Goal: Information Seeking & Learning: Find specific fact

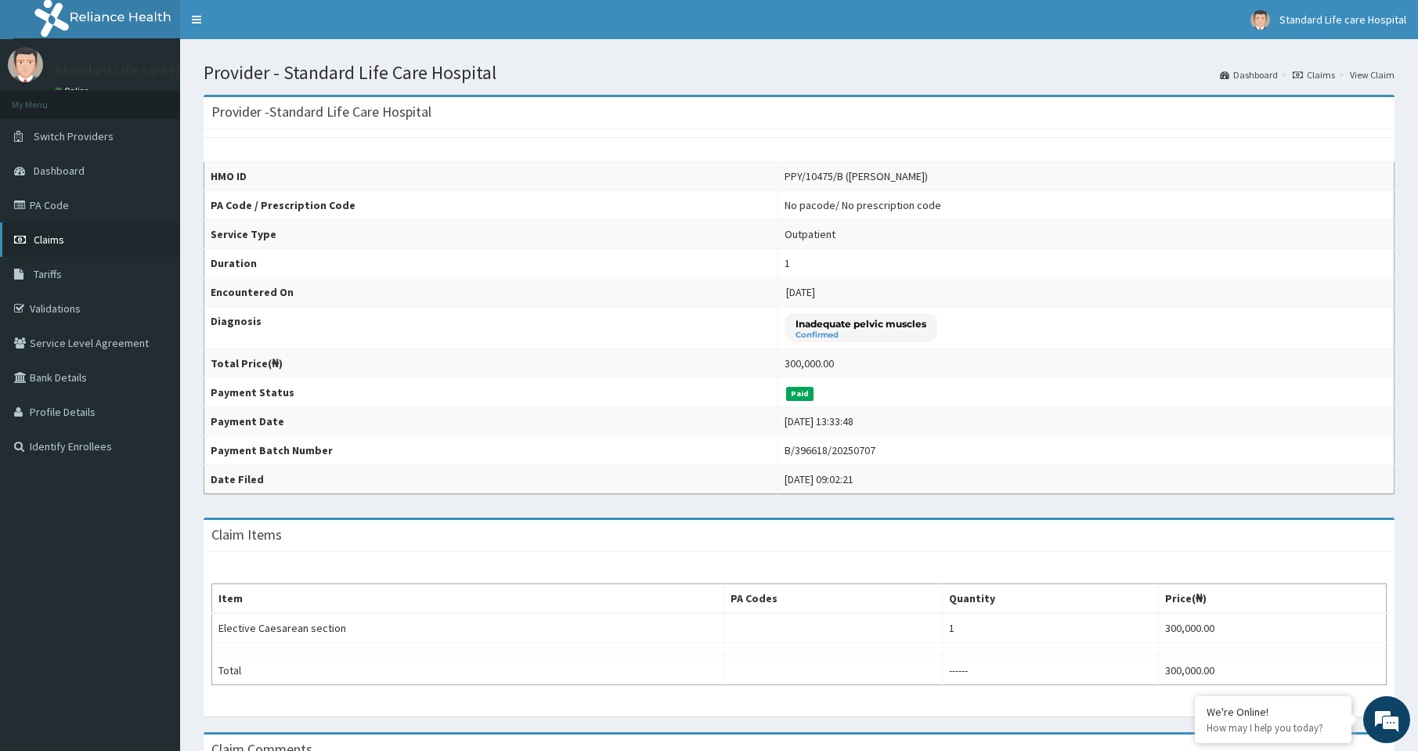
click at [53, 240] on span "Claims" at bounding box center [49, 240] width 31 height 14
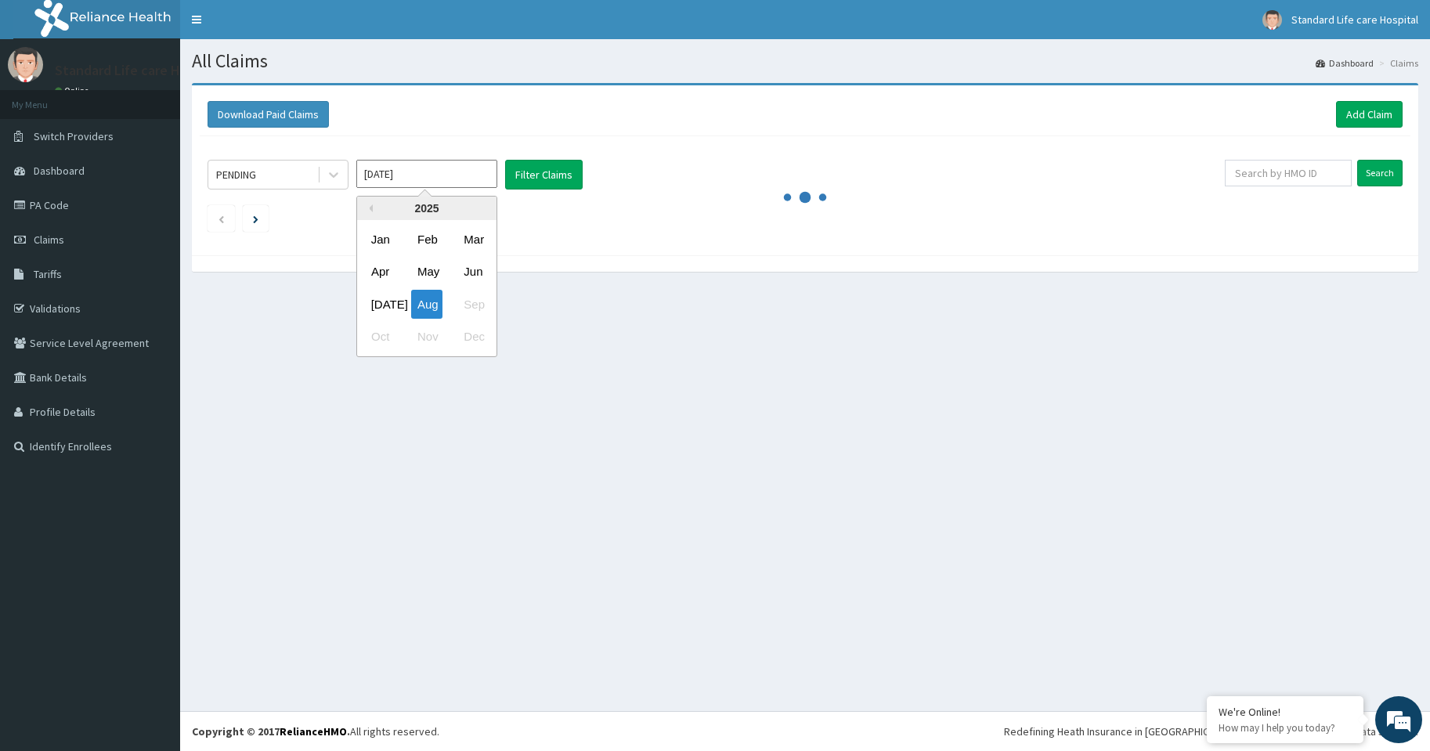
click at [392, 180] on input "[DATE]" at bounding box center [426, 174] width 141 height 28
click at [464, 272] on div "Jun" at bounding box center [472, 272] width 31 height 29
type input "[DATE]"
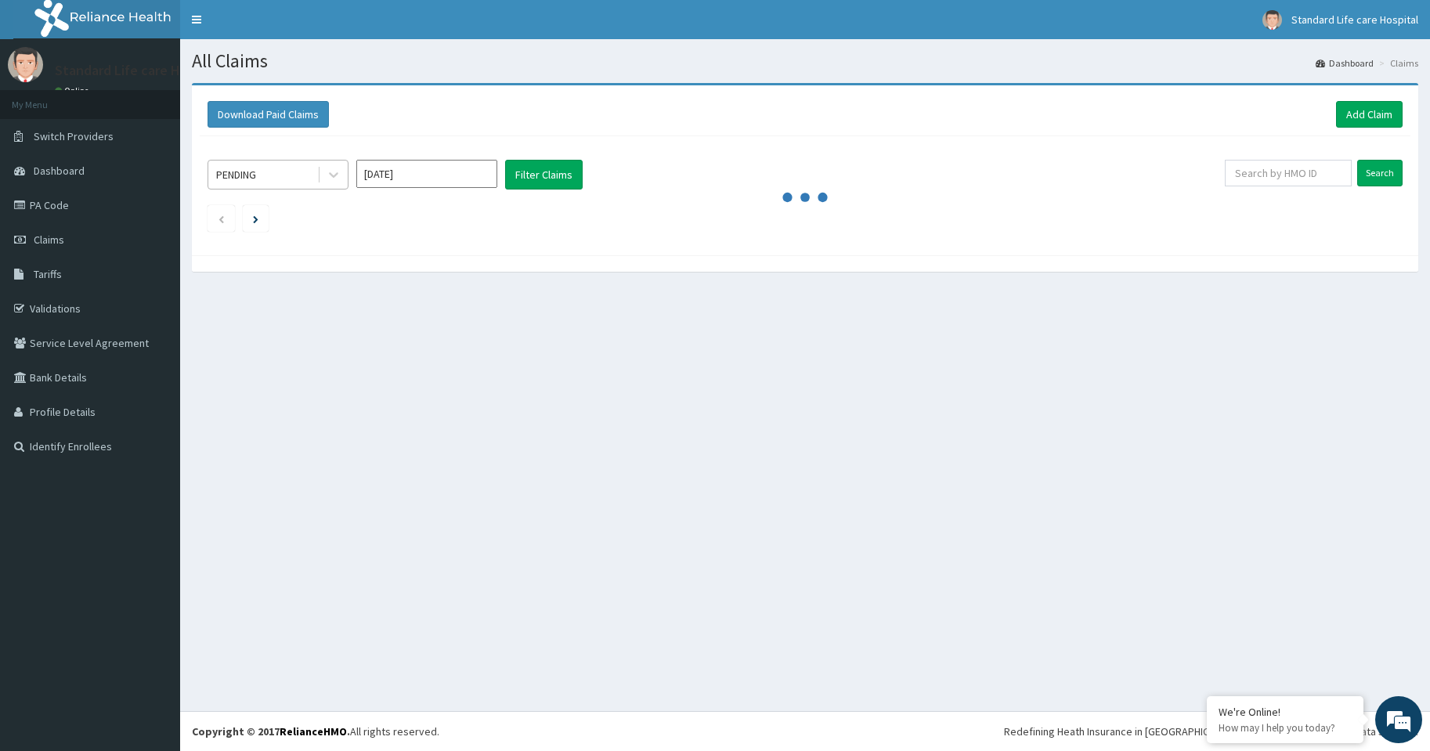
click at [271, 185] on div "PENDING" at bounding box center [262, 174] width 109 height 25
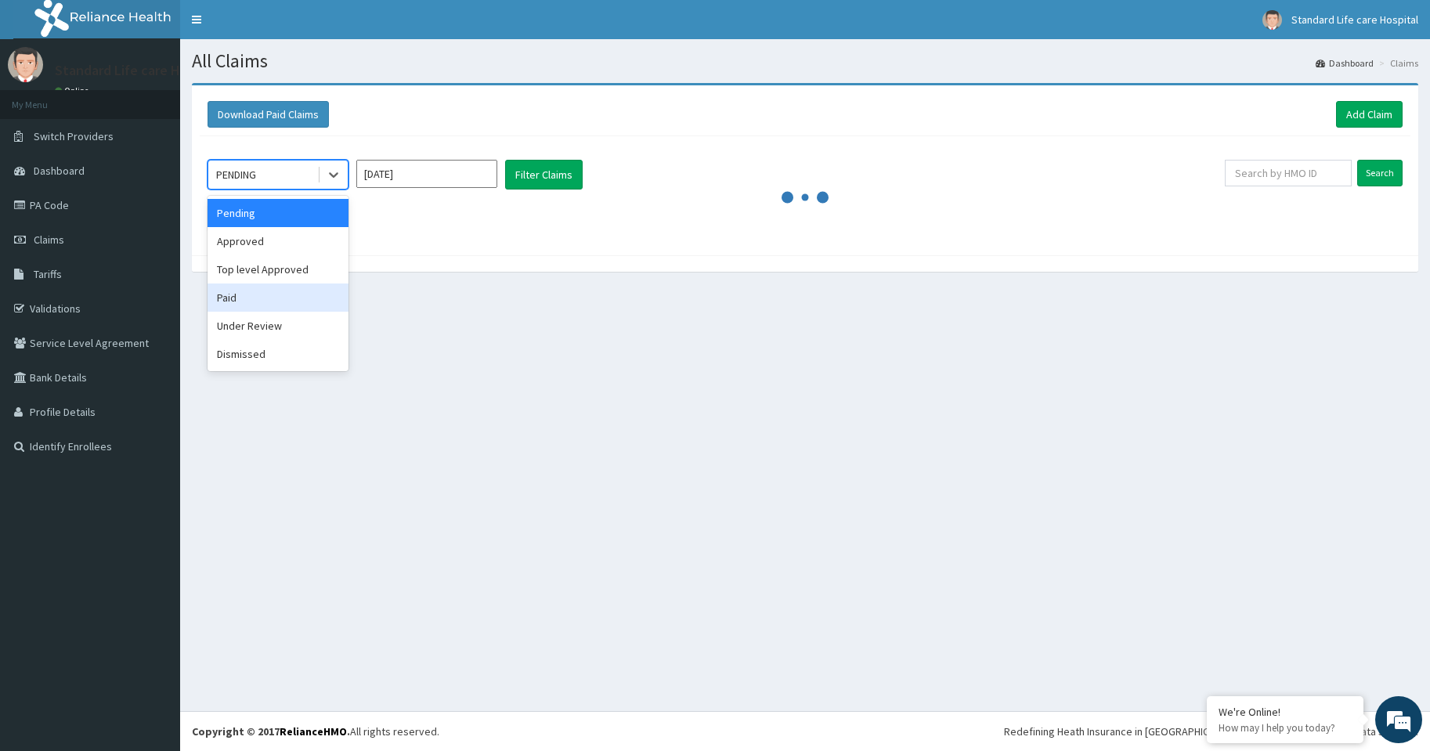
click at [242, 300] on div "Paid" at bounding box center [278, 298] width 141 height 28
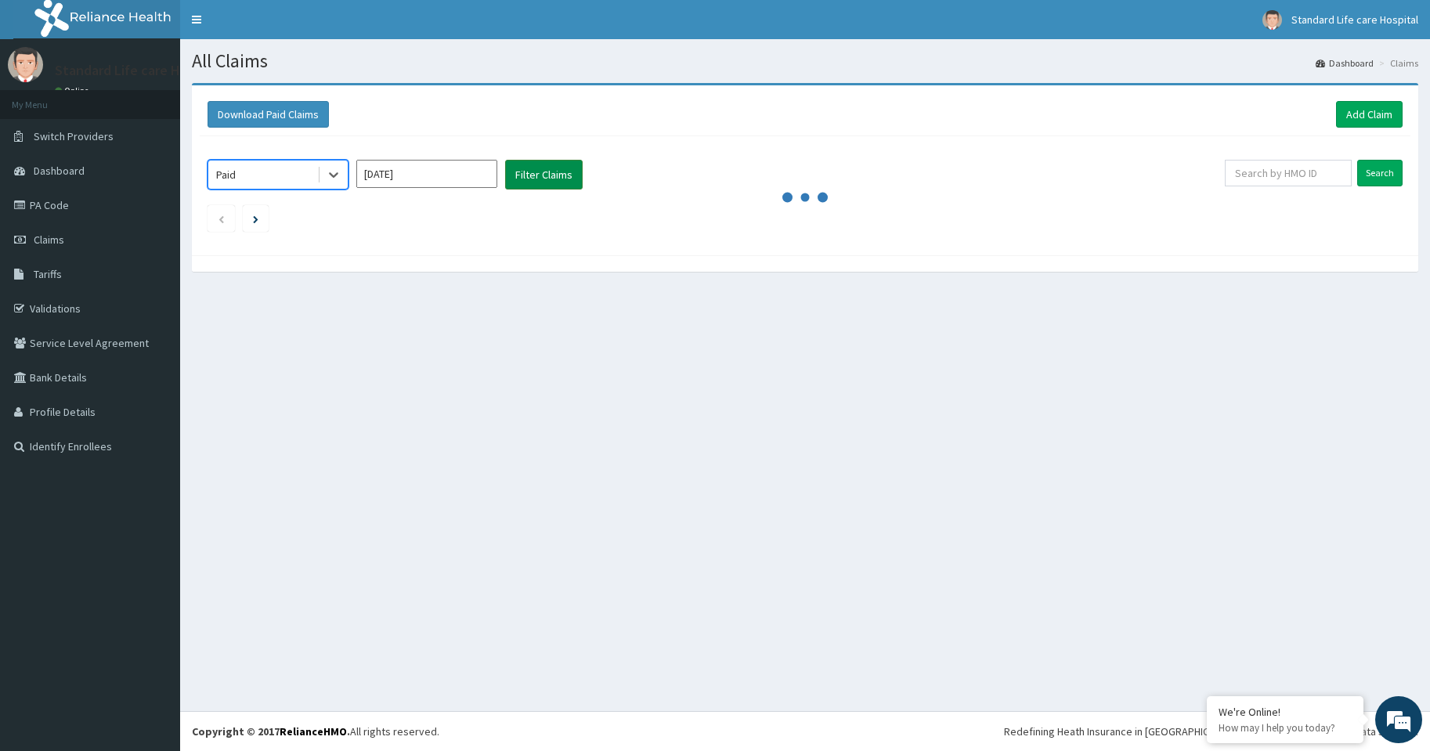
click at [558, 183] on button "Filter Claims" at bounding box center [544, 175] width 78 height 30
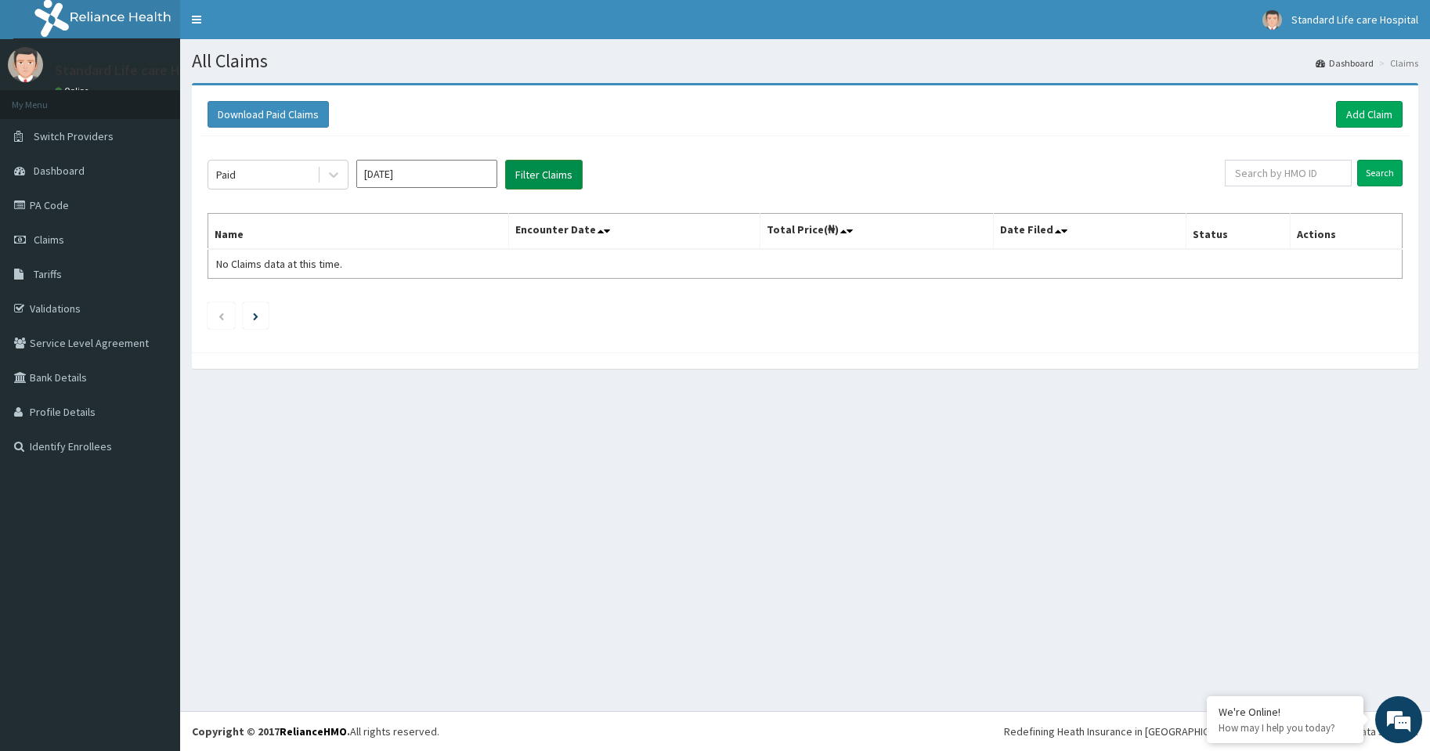
click at [537, 171] on button "Filter Claims" at bounding box center [544, 175] width 78 height 30
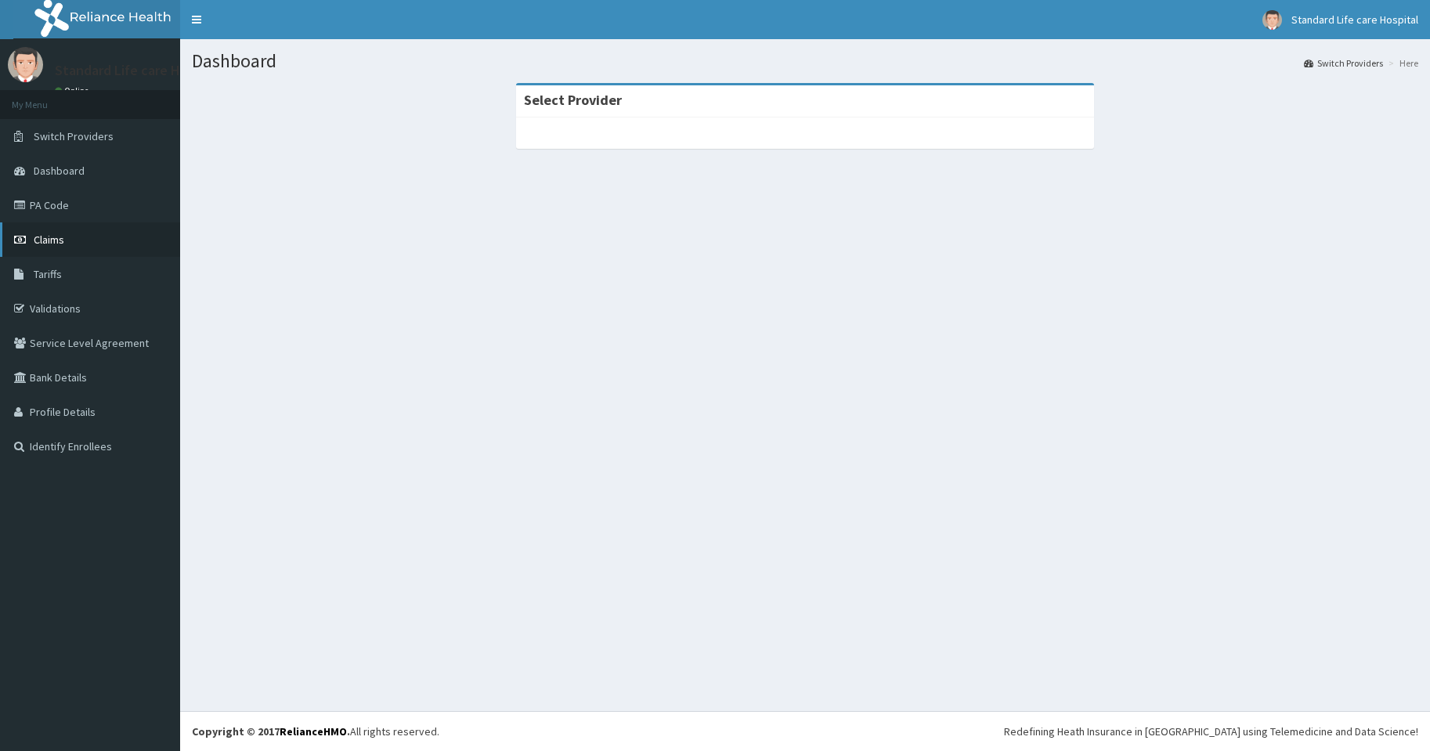
click at [44, 237] on span "Claims" at bounding box center [49, 240] width 31 height 14
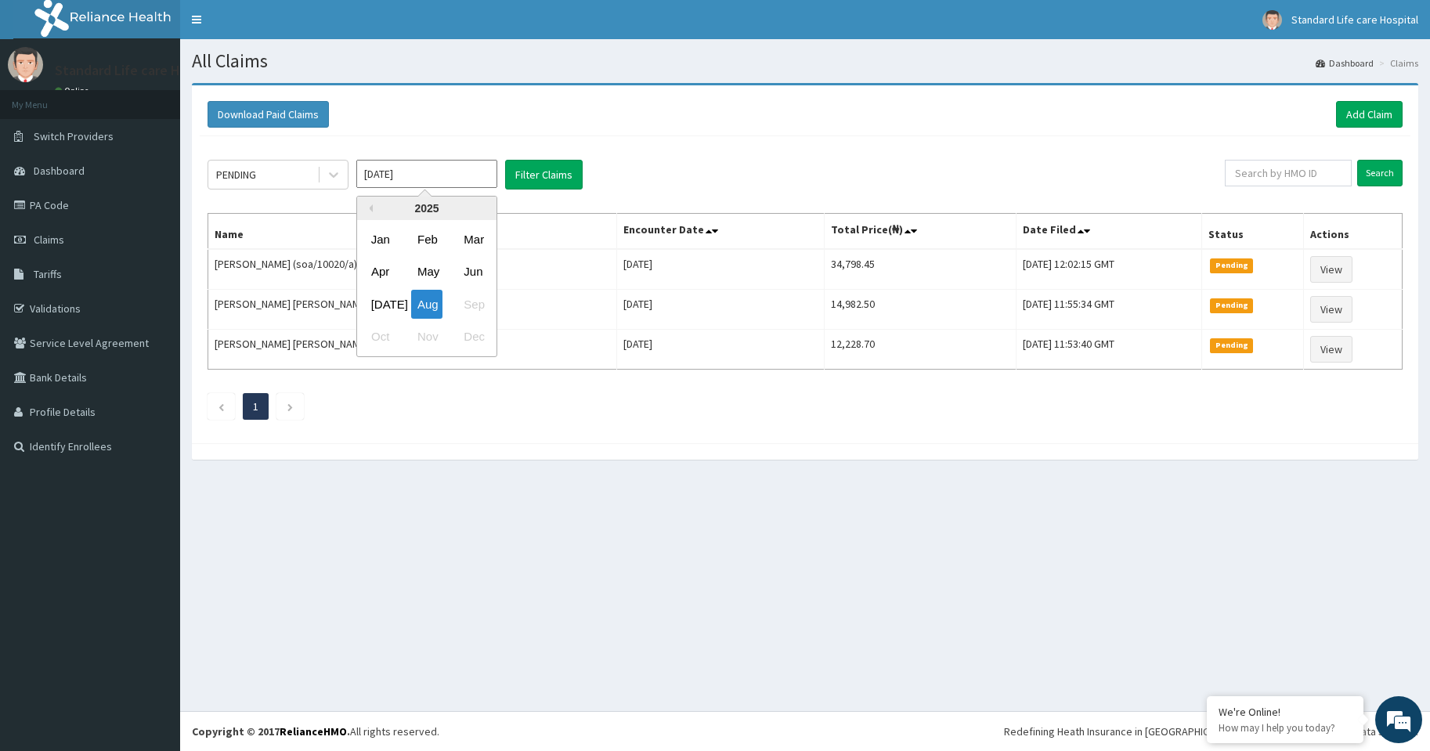
click at [396, 171] on input "[DATE]" at bounding box center [426, 174] width 141 height 28
click at [461, 273] on div "Jun" at bounding box center [472, 272] width 31 height 29
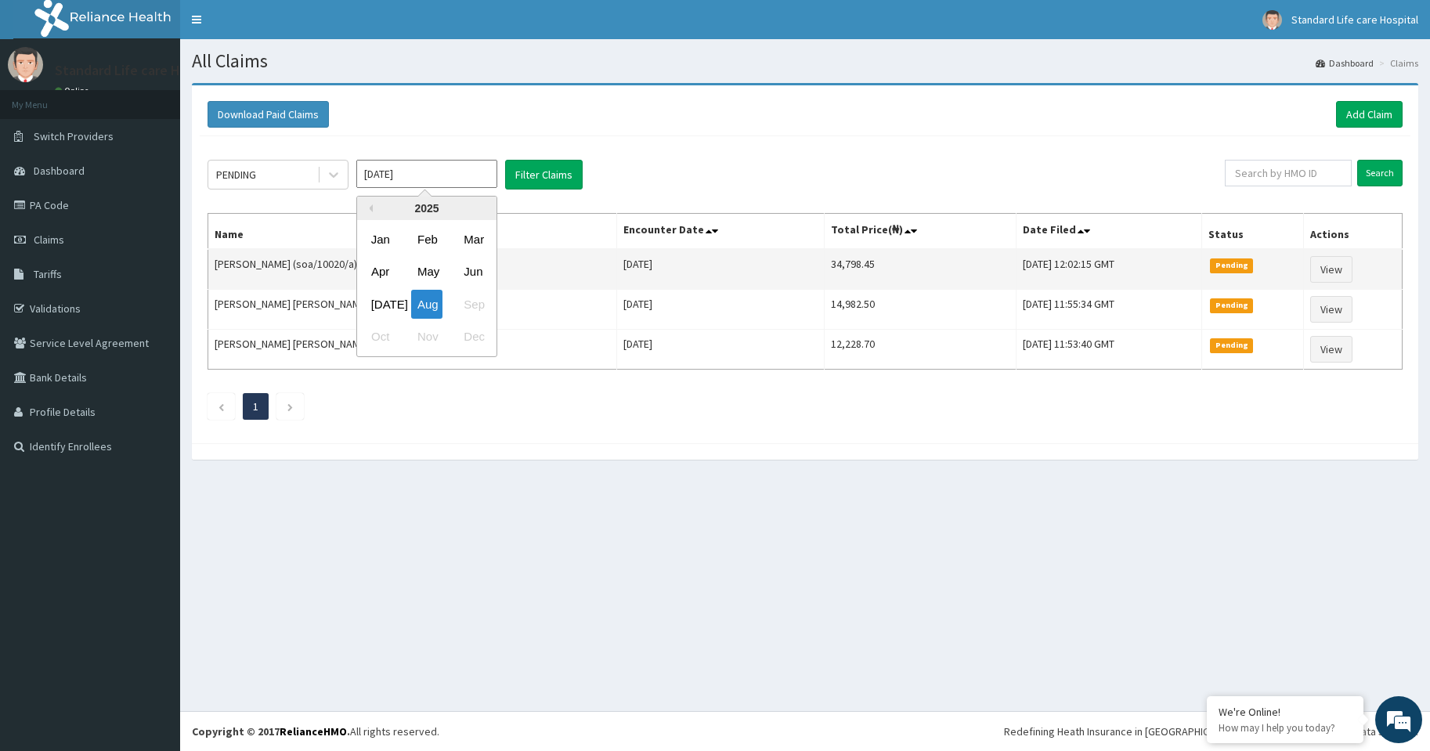
type input "[DATE]"
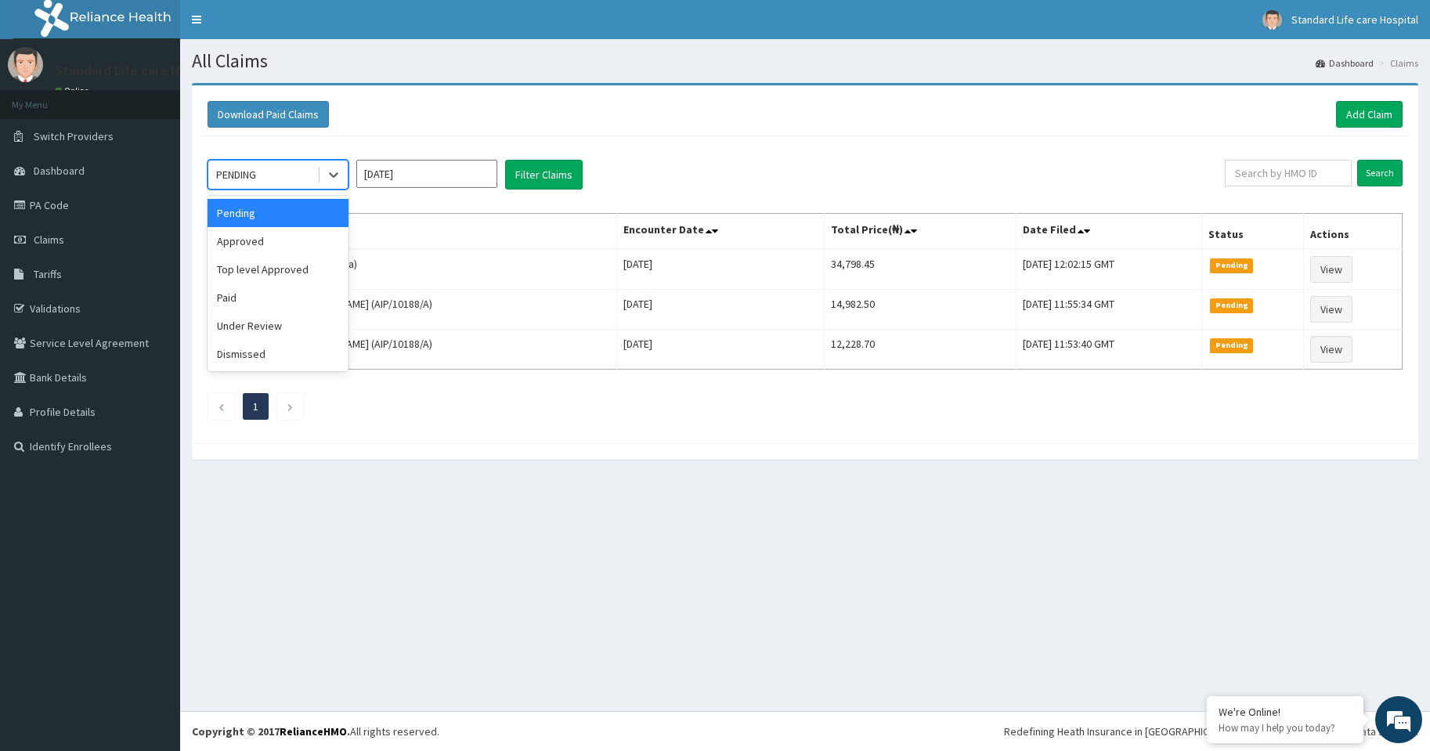
click at [251, 178] on div "PENDING" at bounding box center [236, 175] width 40 height 16
click at [244, 293] on div "Paid" at bounding box center [278, 298] width 141 height 28
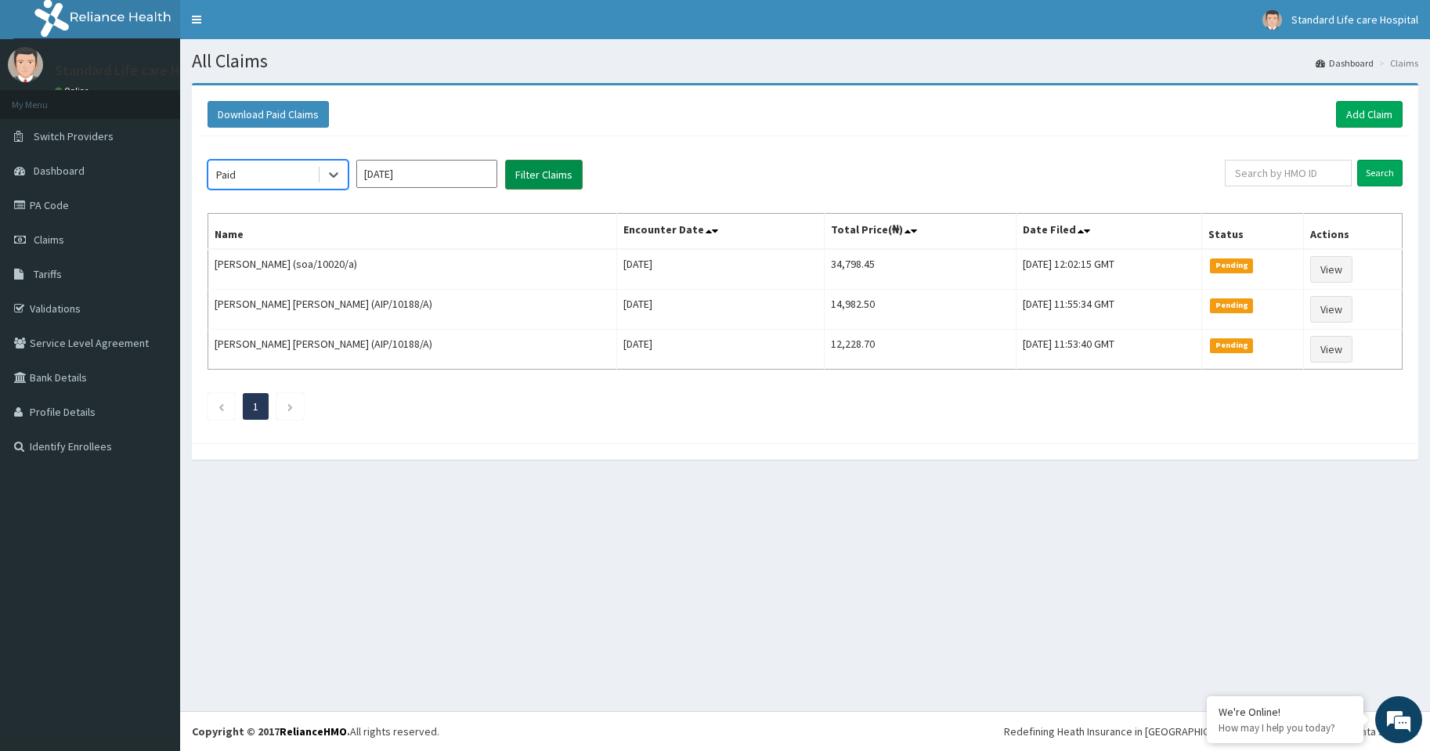
click at [519, 173] on button "Filter Claims" at bounding box center [544, 175] width 78 height 30
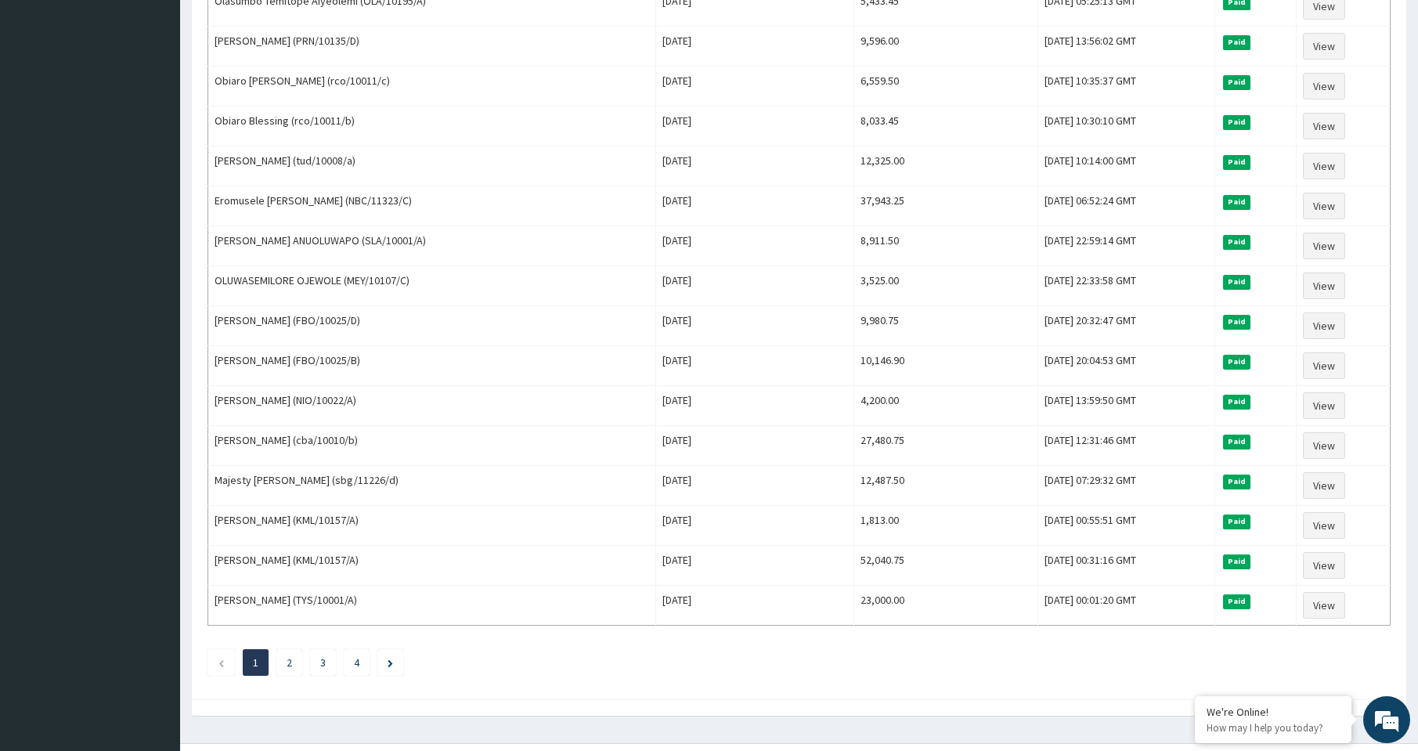
scroll to position [1653, 0]
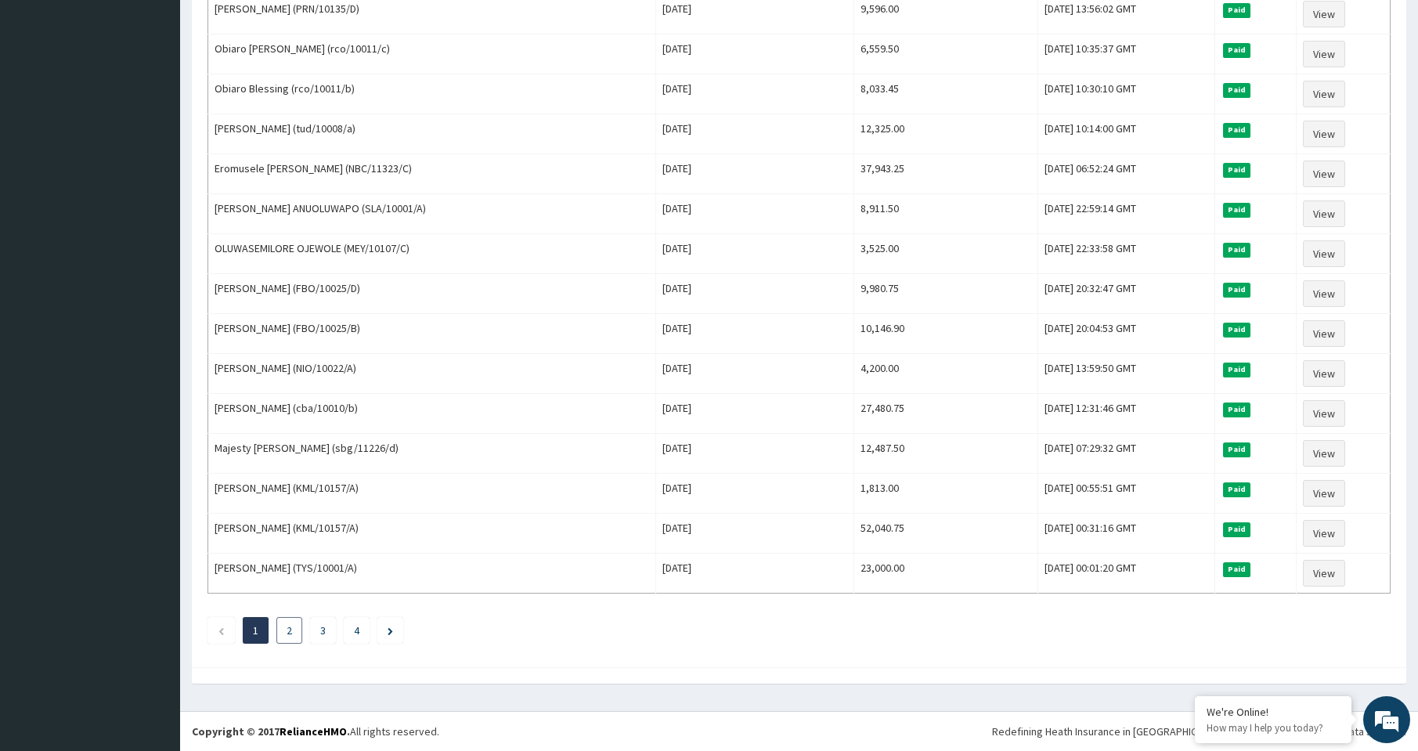
click at [287, 630] on link "2" at bounding box center [289, 630] width 5 height 14
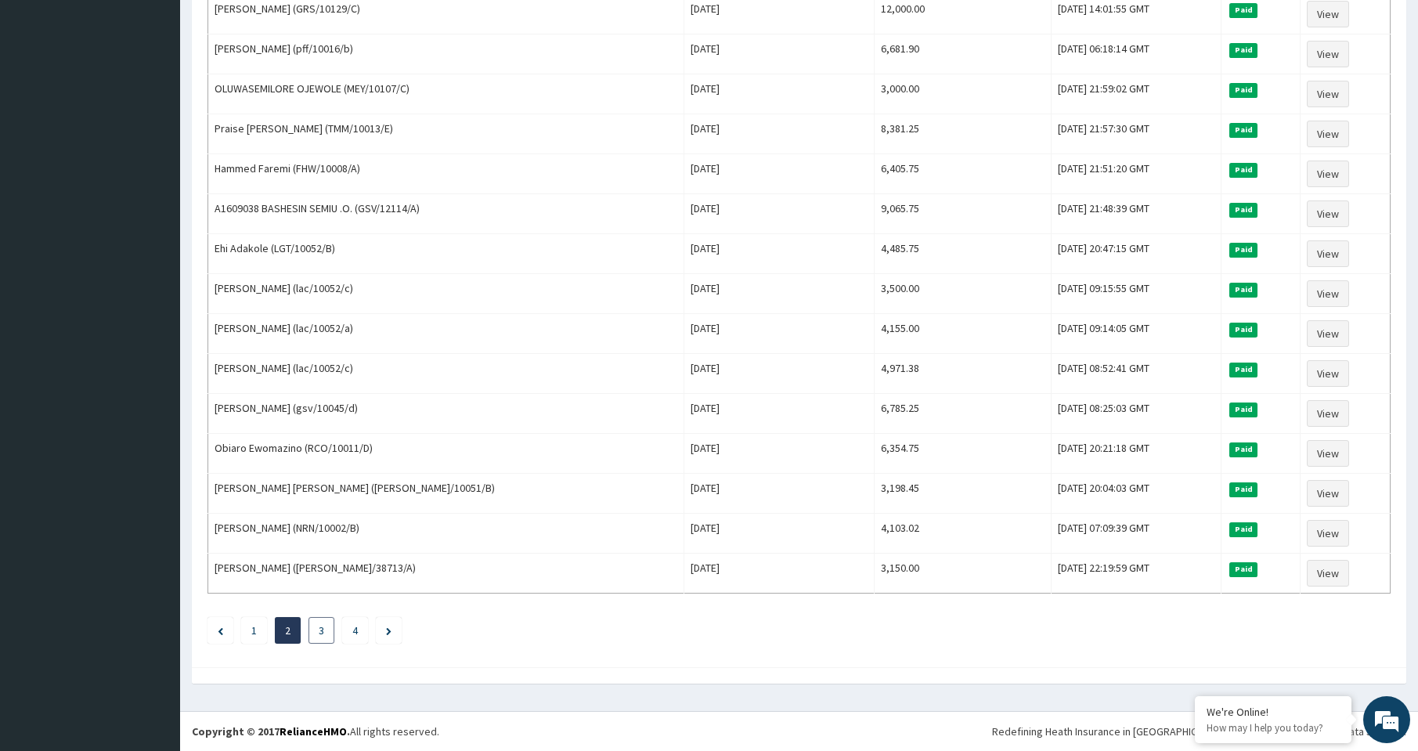
click at [320, 633] on link "3" at bounding box center [321, 630] width 5 height 14
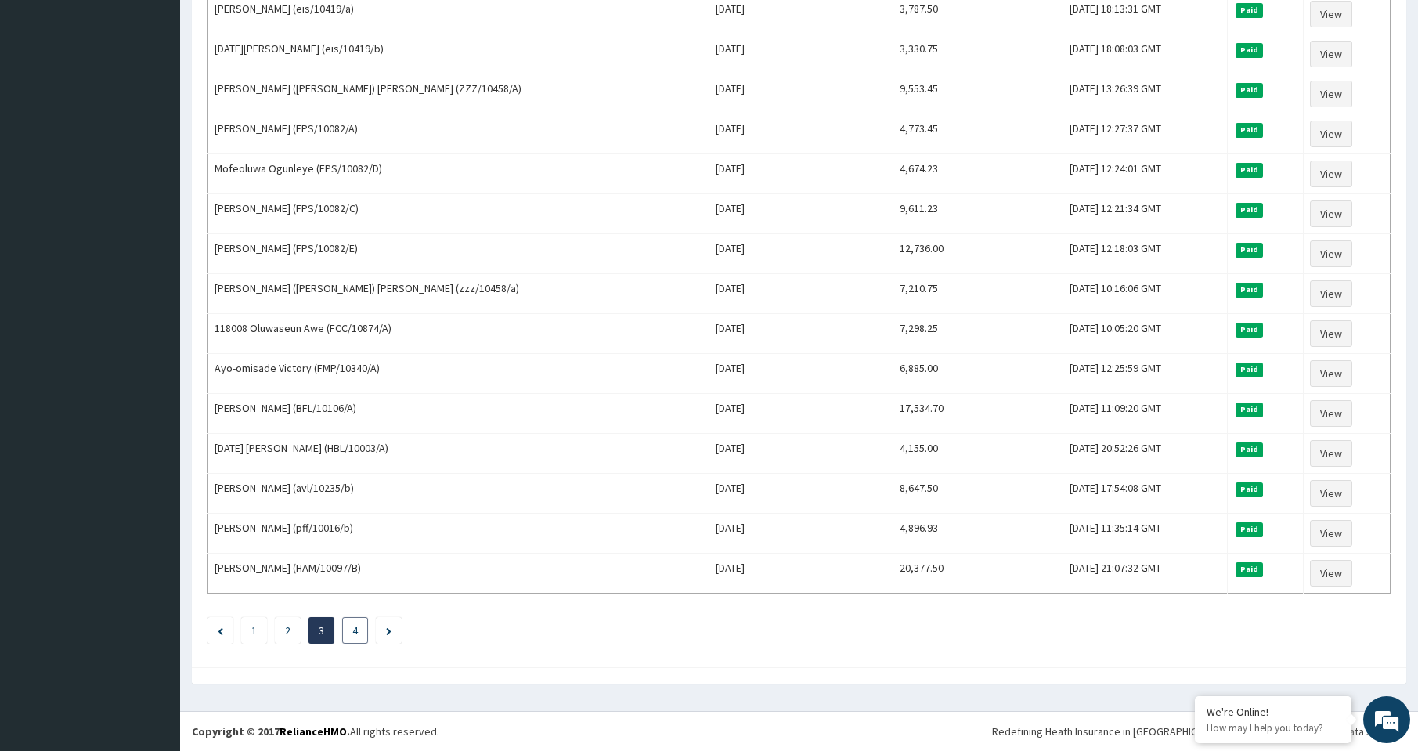
click at [356, 628] on link "4" at bounding box center [354, 630] width 5 height 14
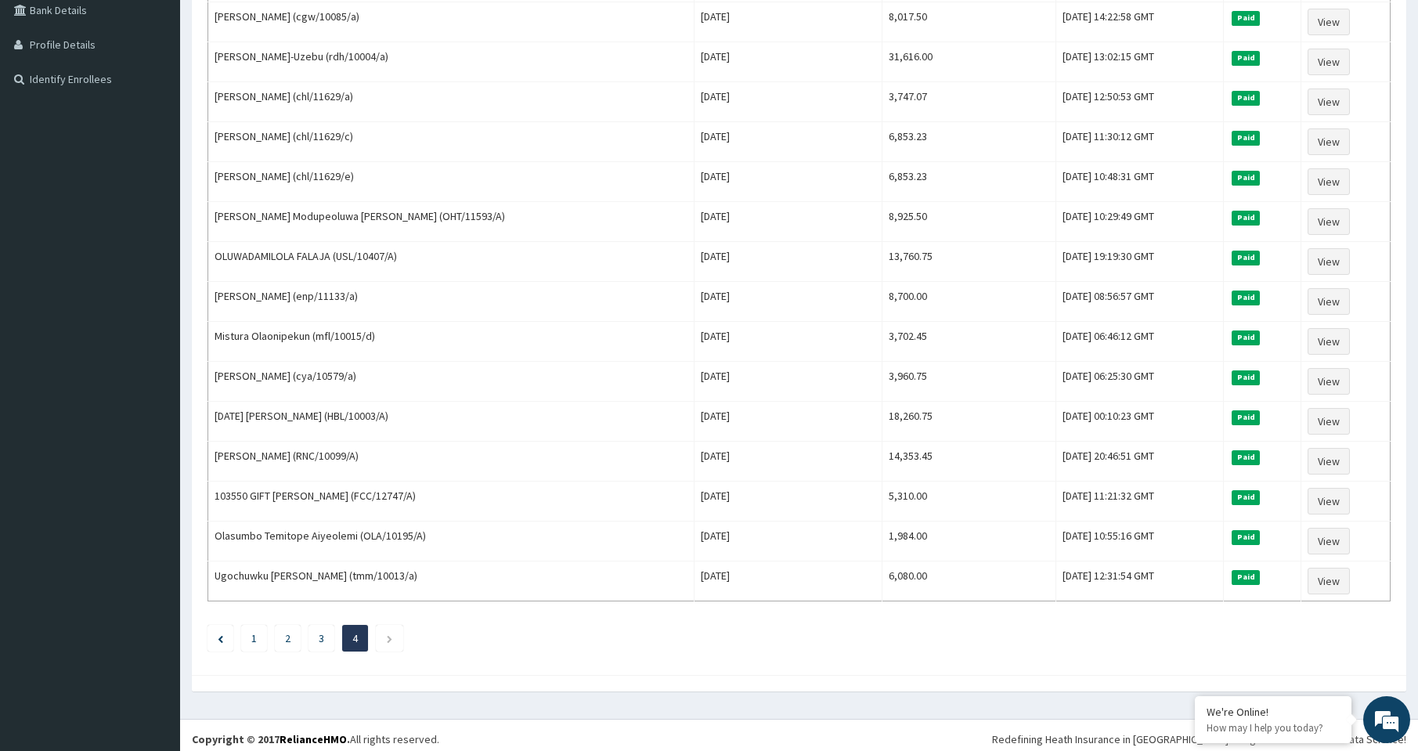
scroll to position [375, 0]
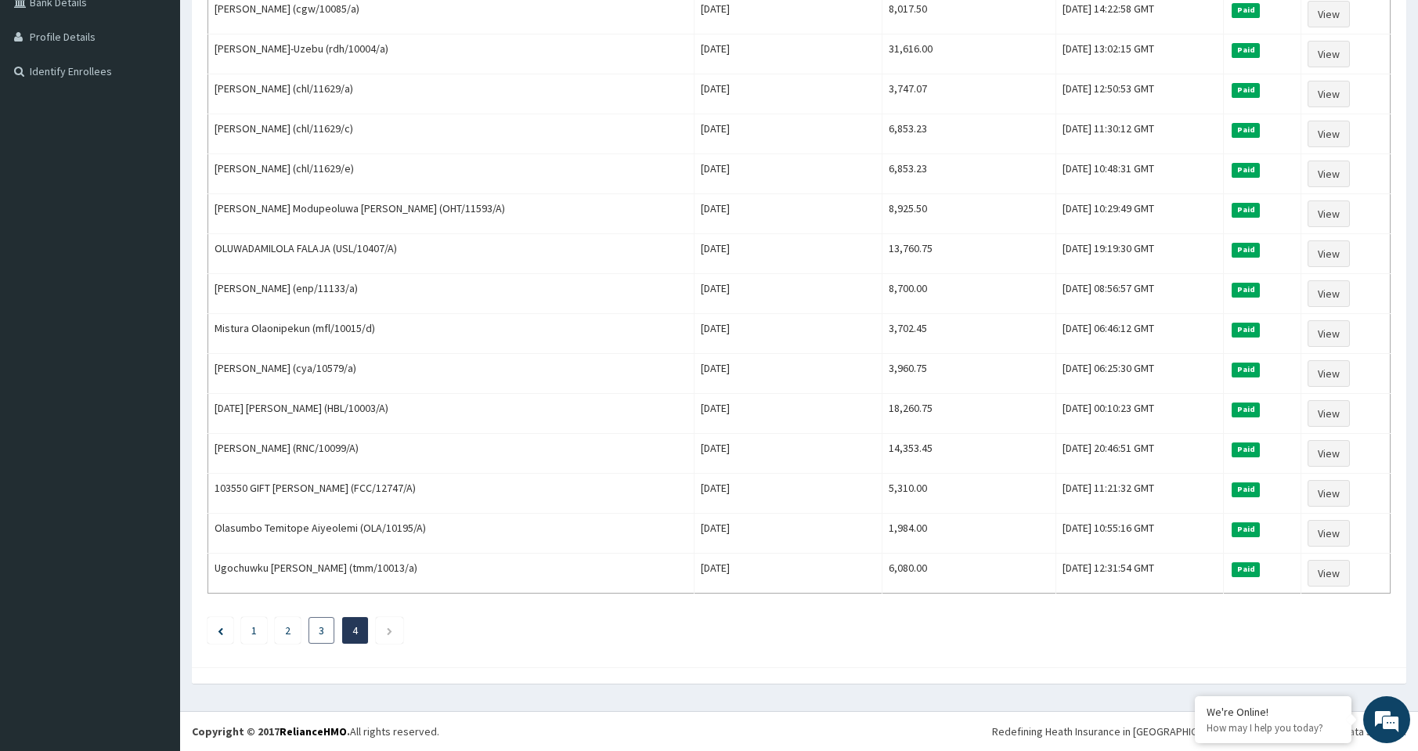
click at [323, 630] on link "3" at bounding box center [321, 630] width 5 height 14
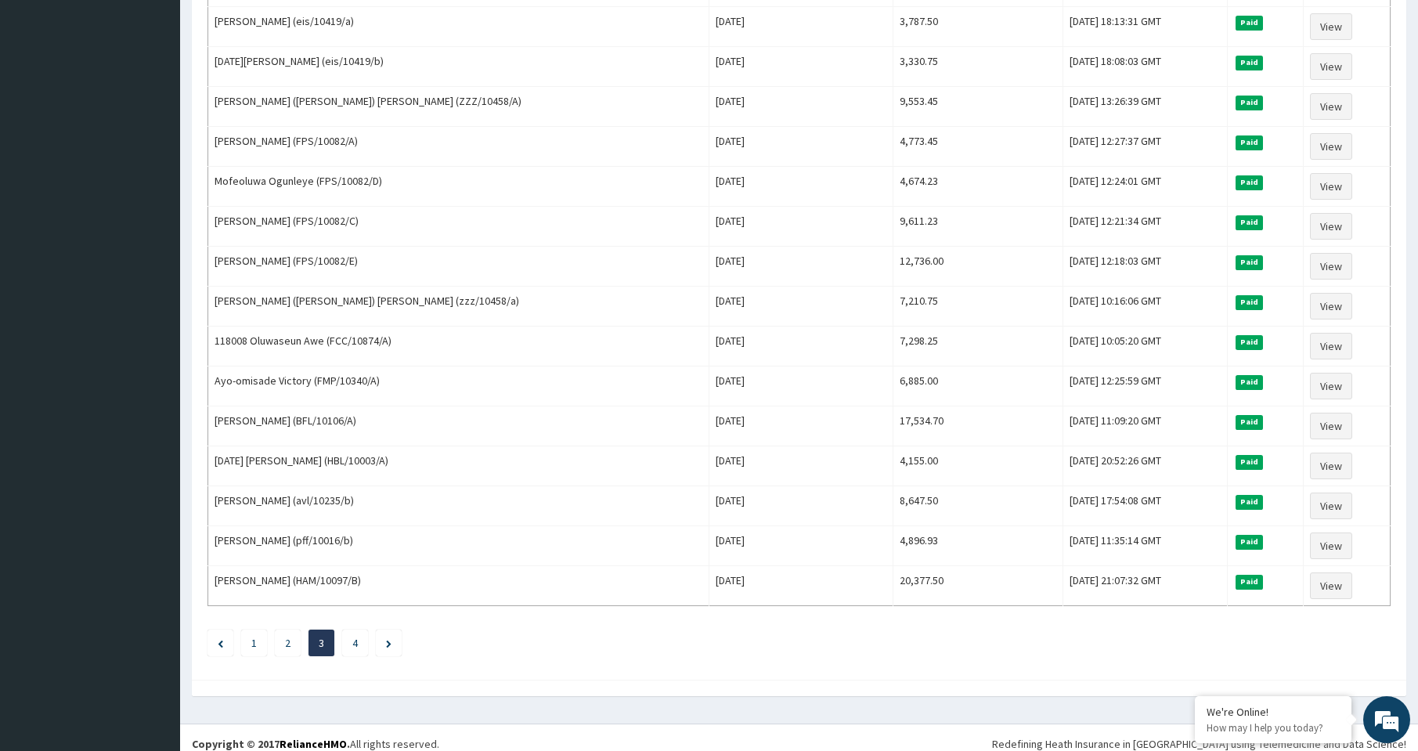
scroll to position [1653, 0]
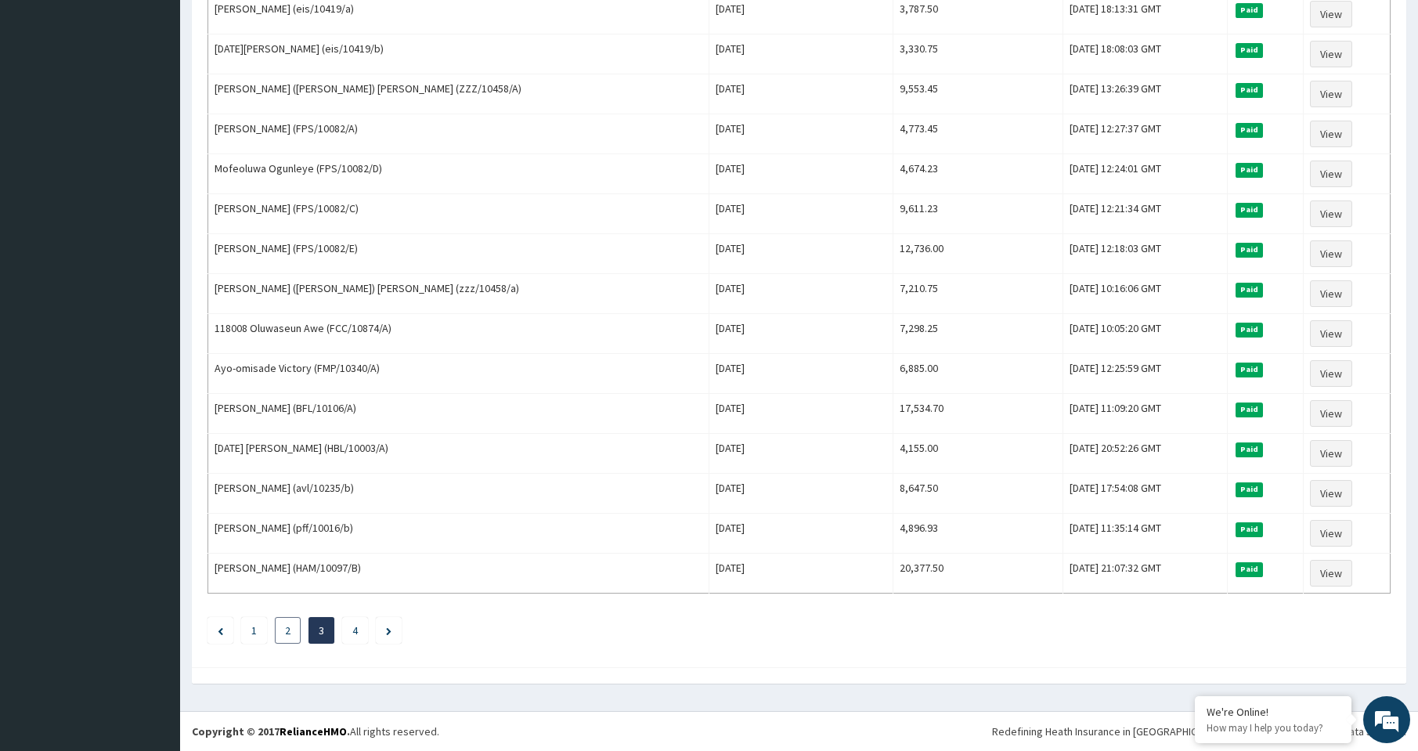
click at [288, 634] on link "2" at bounding box center [287, 630] width 5 height 14
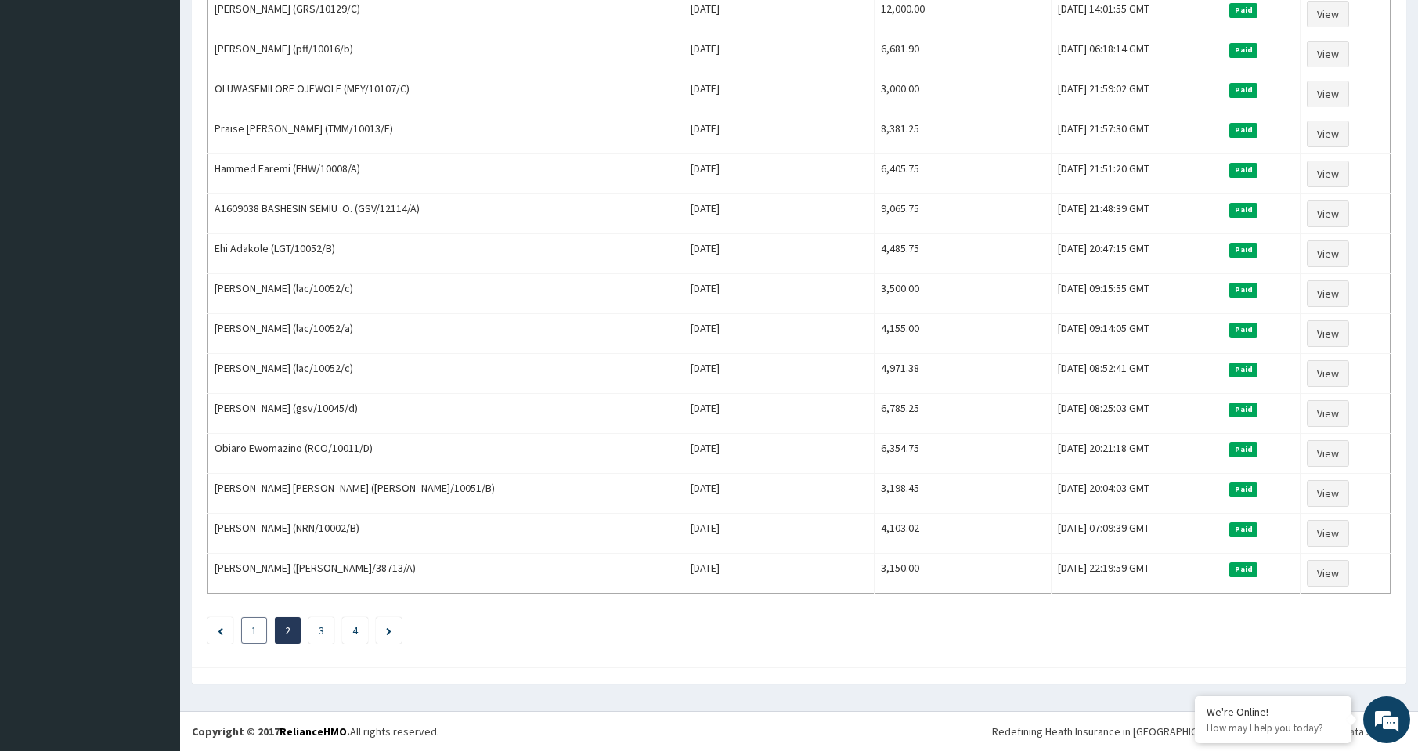
click at [255, 634] on link "1" at bounding box center [253, 630] width 5 height 14
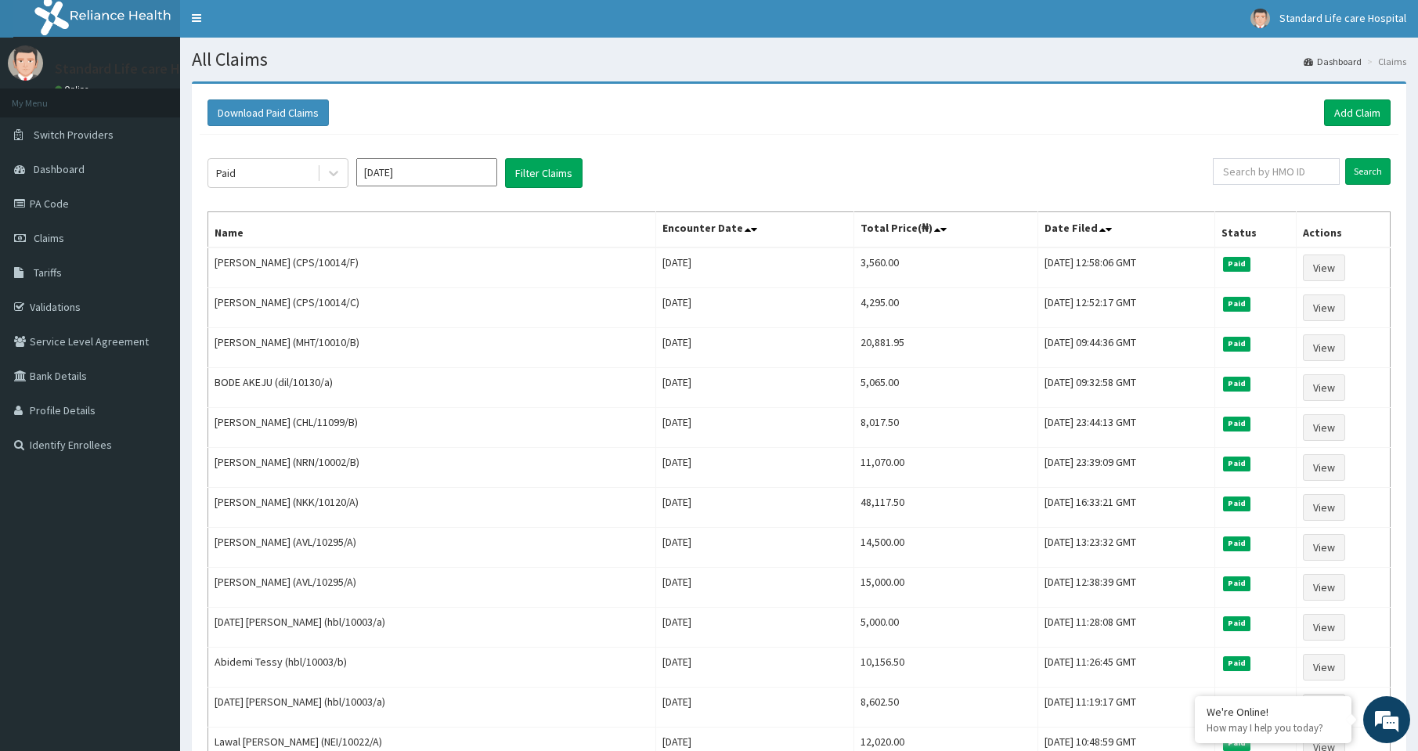
scroll to position [0, 0]
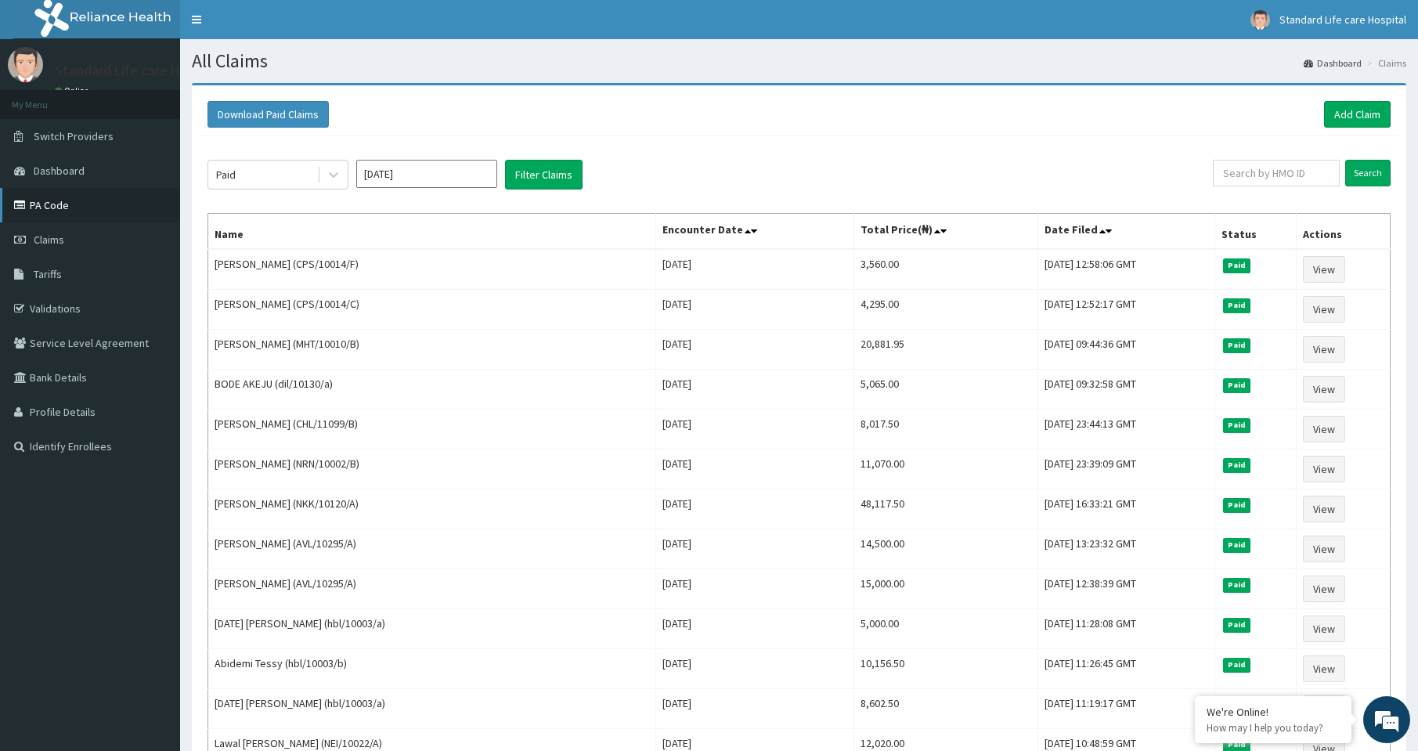
click at [40, 201] on link "PA Code" at bounding box center [90, 205] width 180 height 34
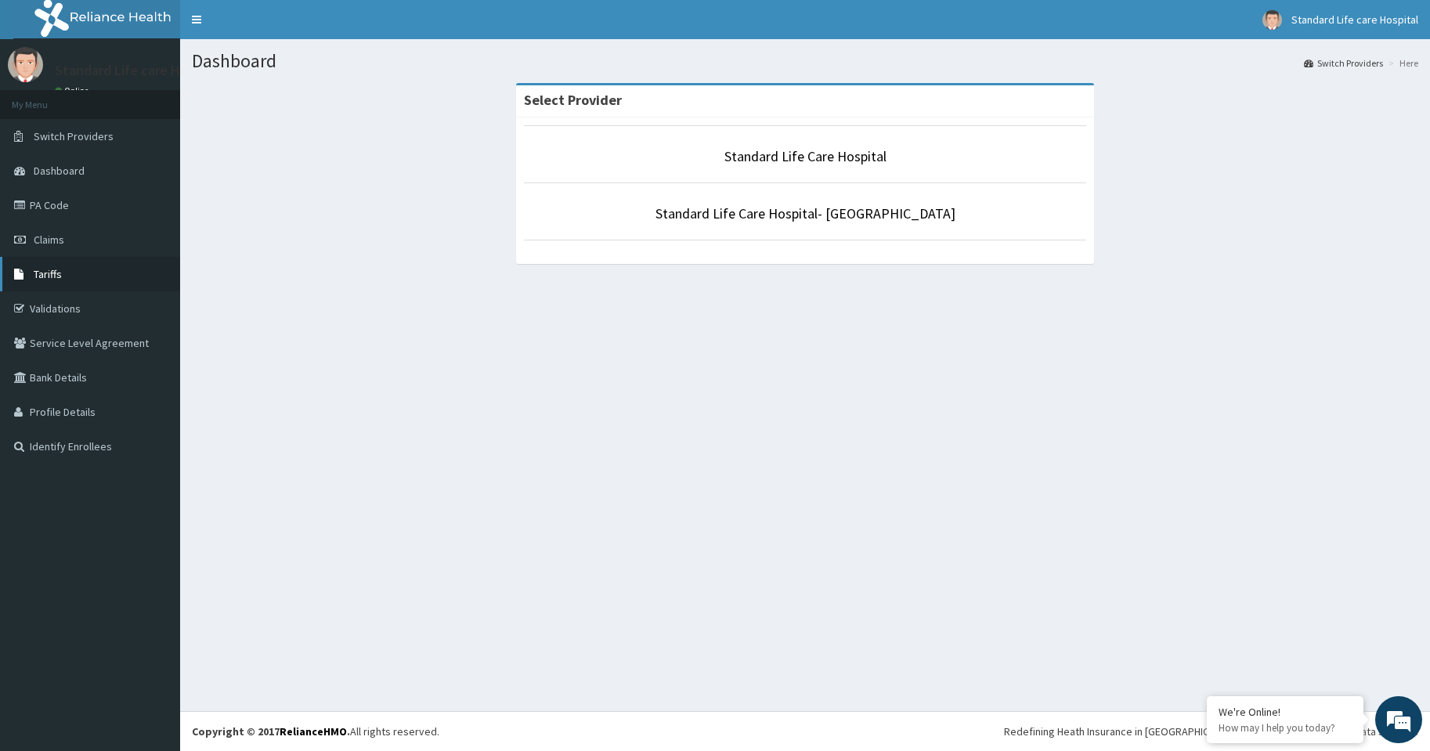
click at [45, 276] on span "Tariffs" at bounding box center [48, 274] width 28 height 14
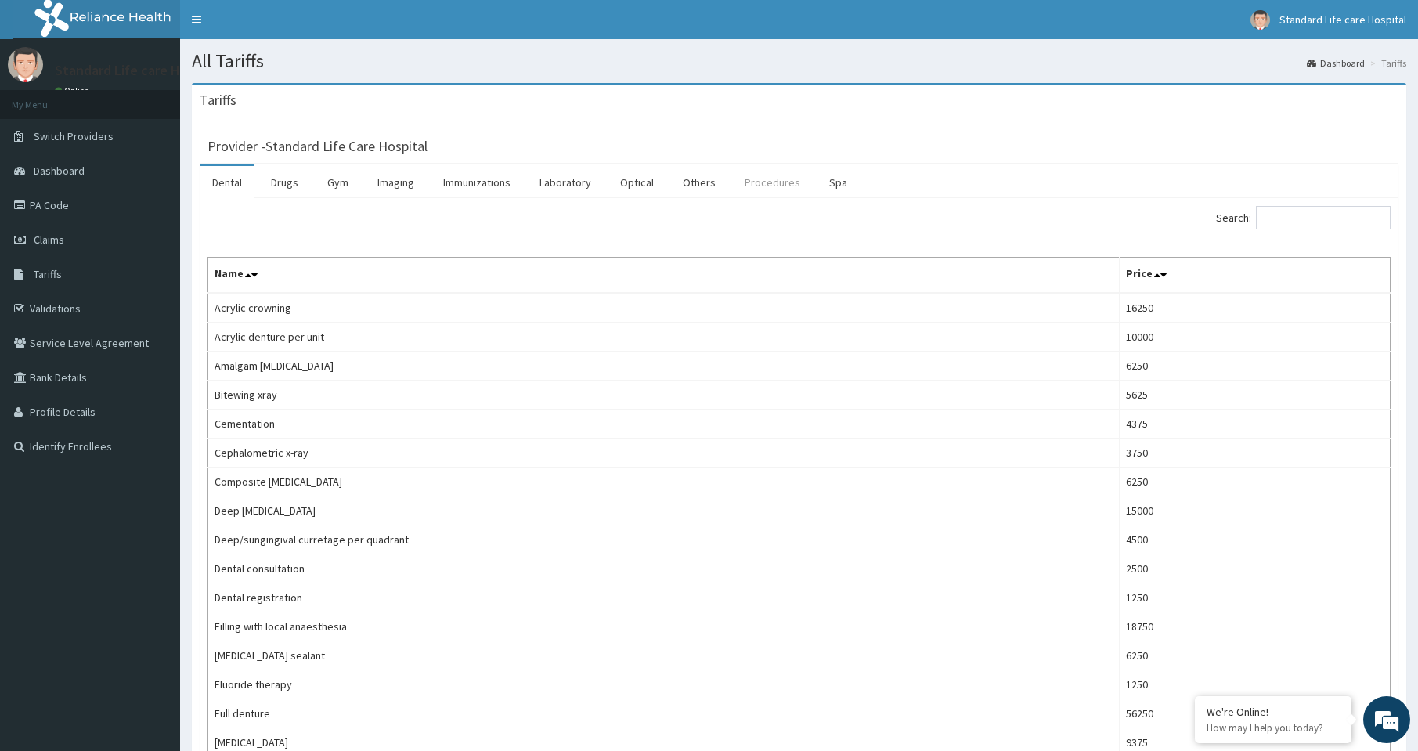
click at [764, 182] on link "Procedures" at bounding box center [772, 182] width 81 height 33
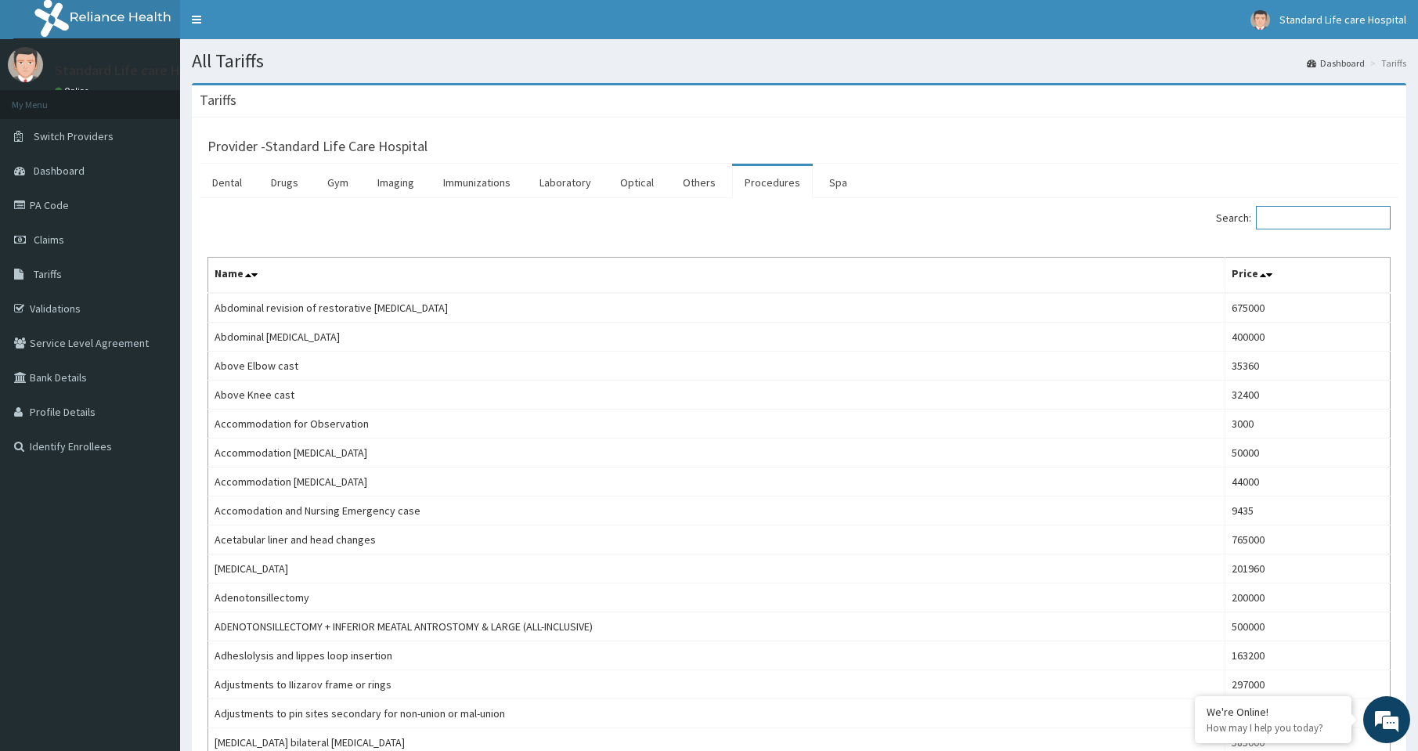
click at [1306, 216] on input "Search:" at bounding box center [1323, 217] width 135 height 23
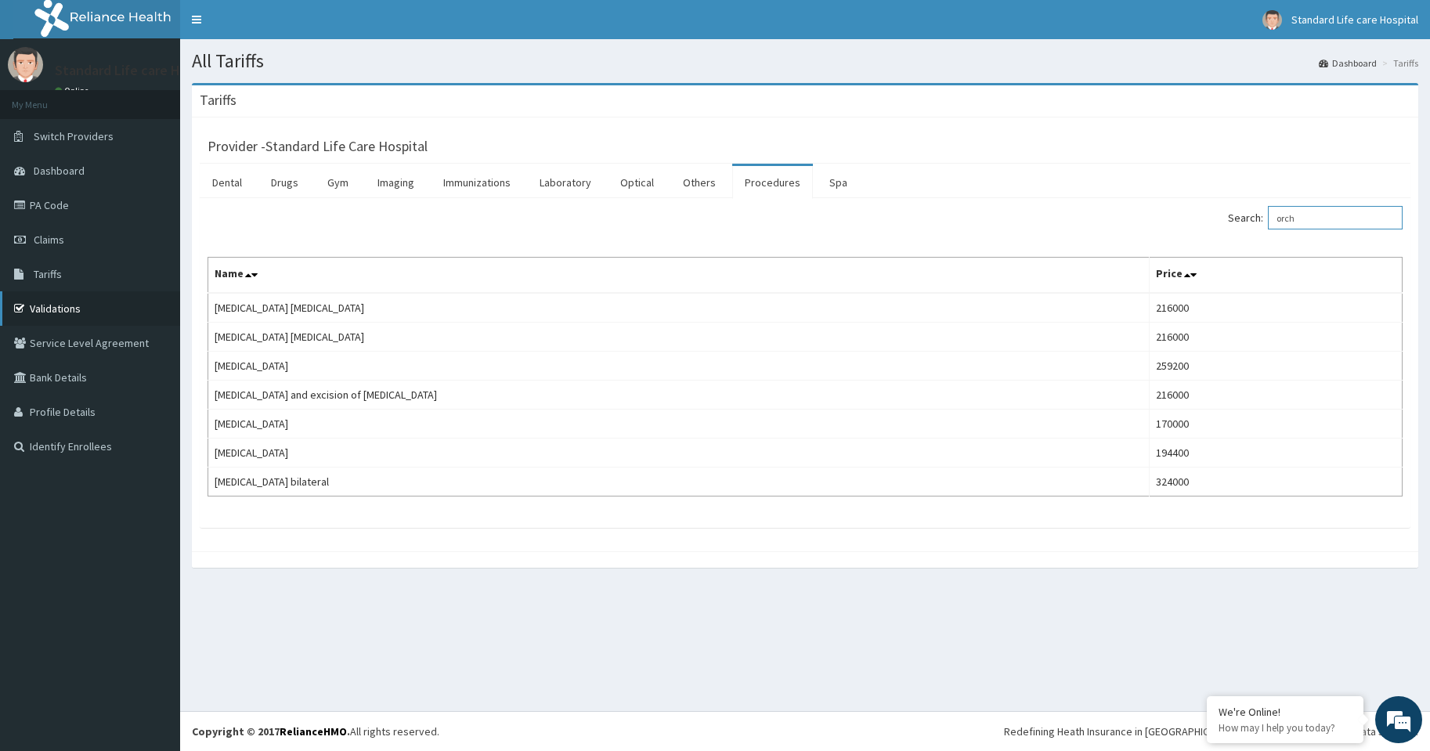
type input "orch"
click at [62, 307] on link "Validations" at bounding box center [90, 308] width 180 height 34
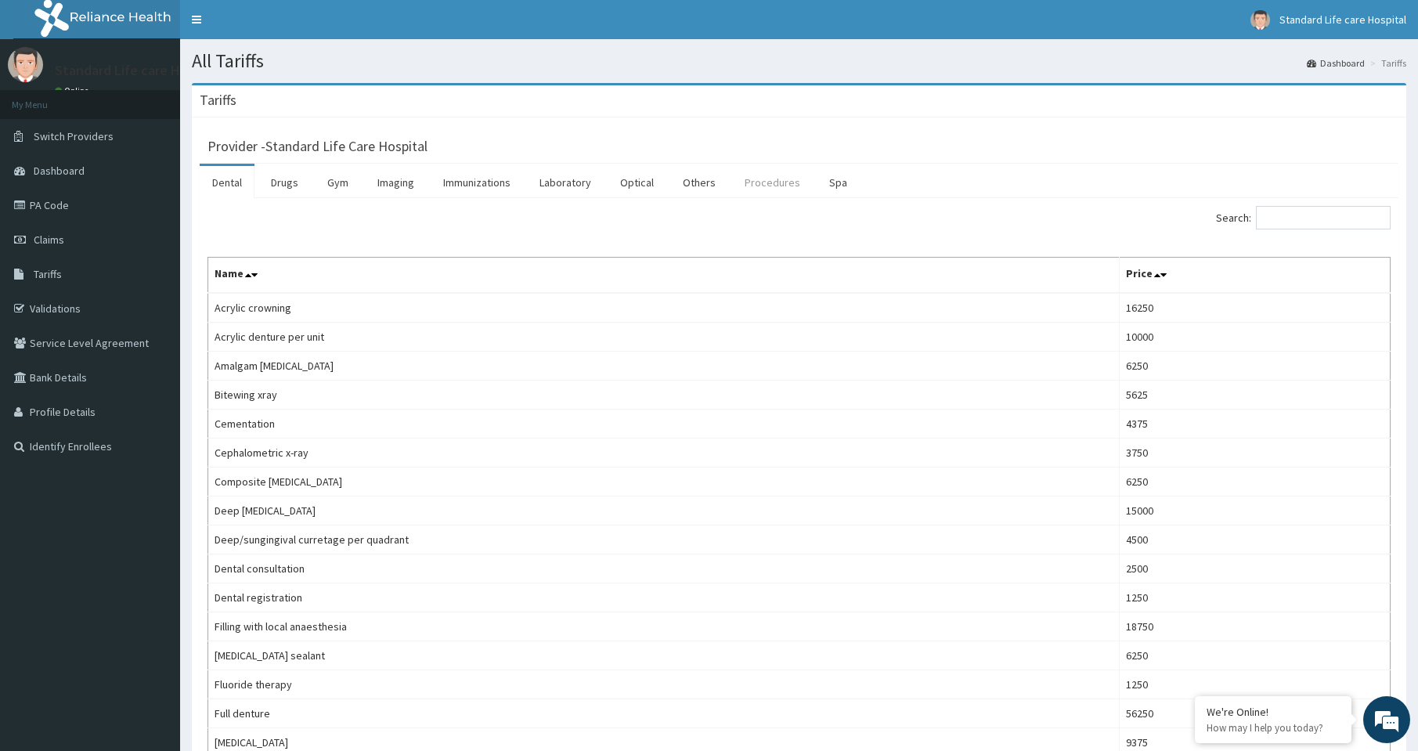
click at [774, 186] on link "Procedures" at bounding box center [772, 182] width 81 height 33
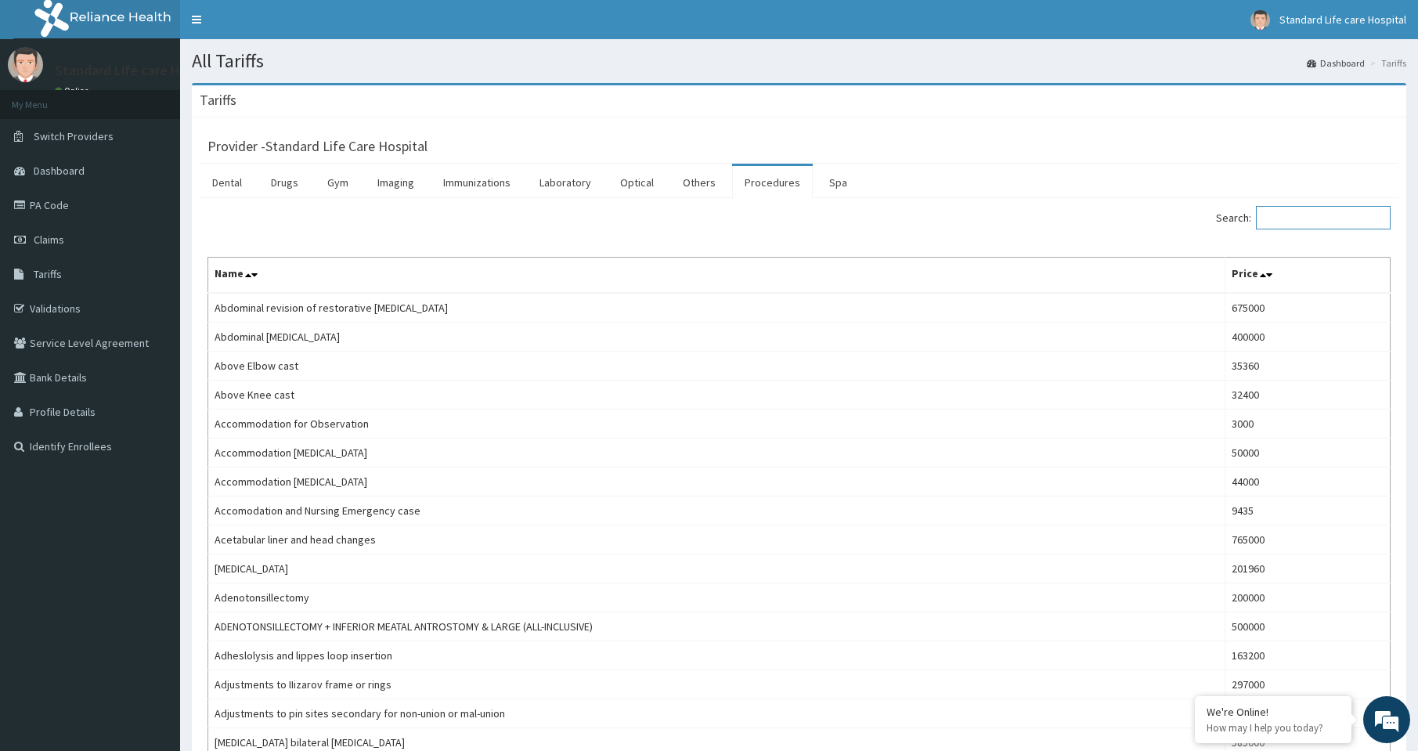
click at [1299, 220] on input "Search:" at bounding box center [1323, 217] width 135 height 23
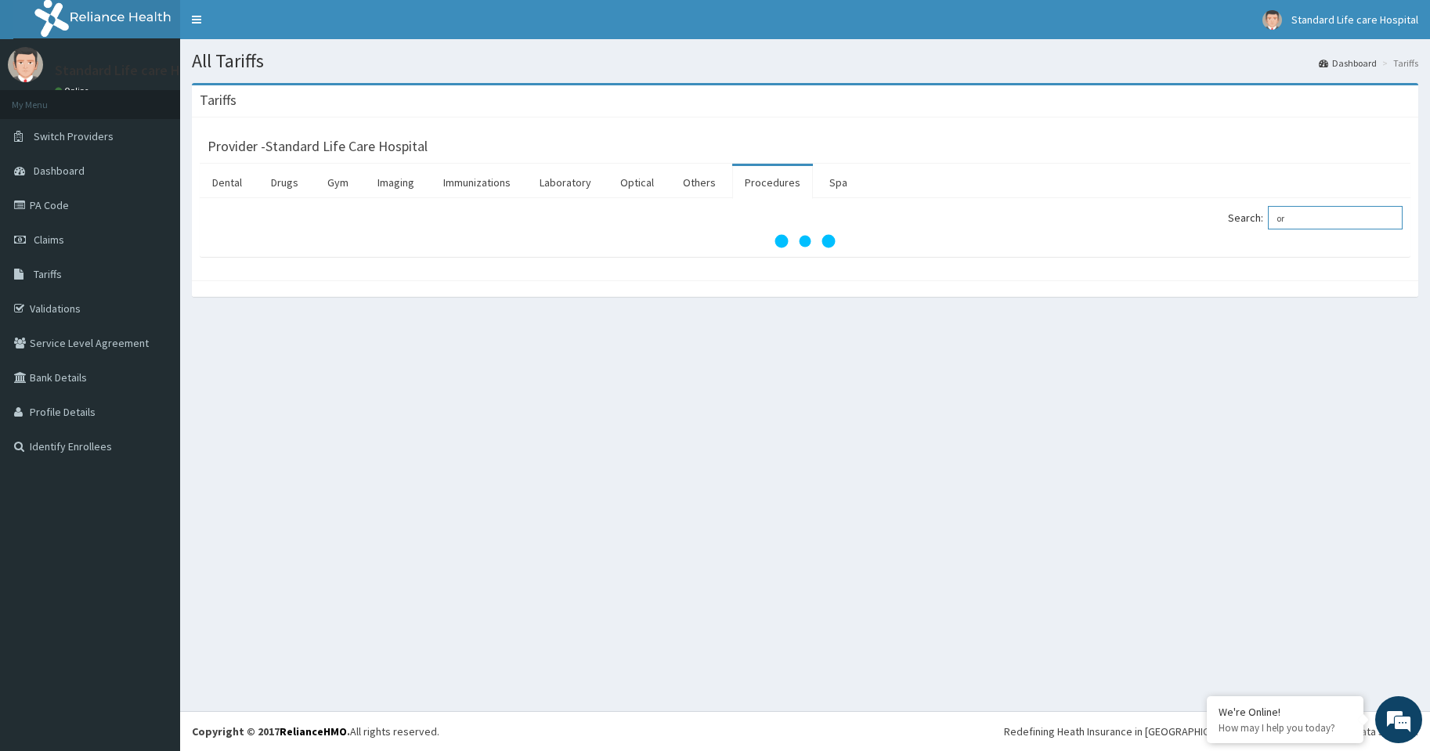
type input "o"
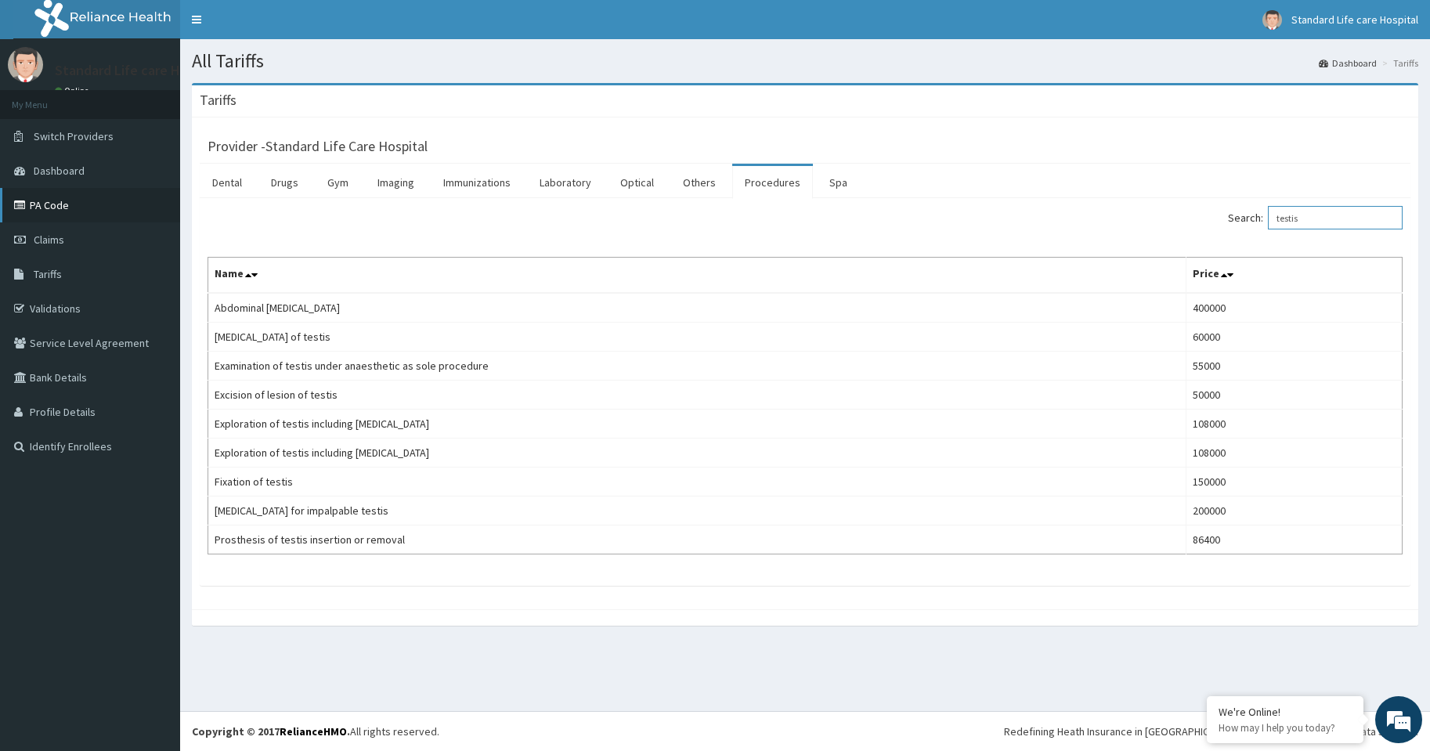
type input "testis"
click at [53, 207] on link "PA Code" at bounding box center [90, 205] width 180 height 34
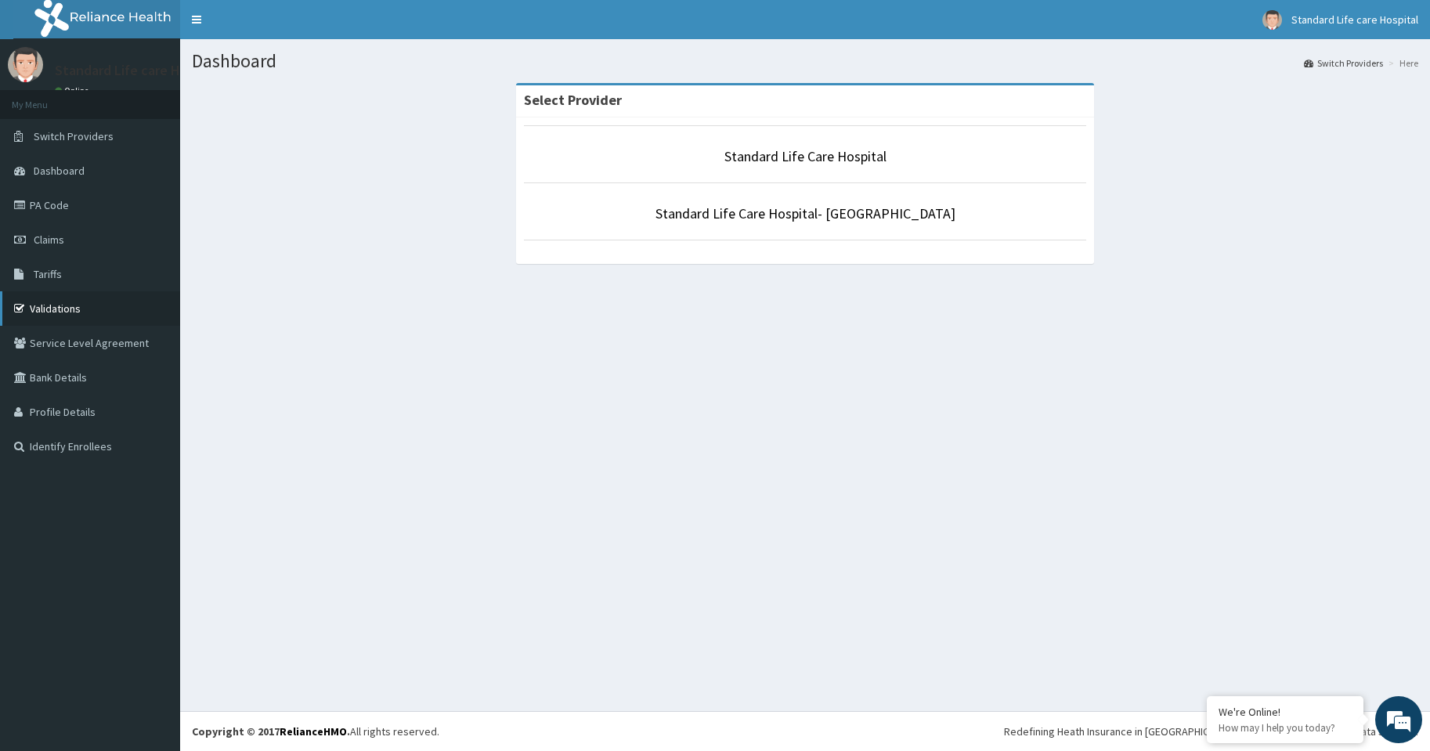
click at [58, 311] on link "Validations" at bounding box center [90, 308] width 180 height 34
